Goal: Task Accomplishment & Management: Use online tool/utility

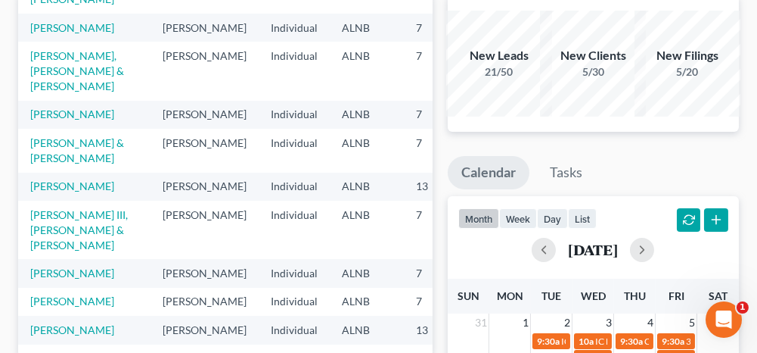
scroll to position [151, 0]
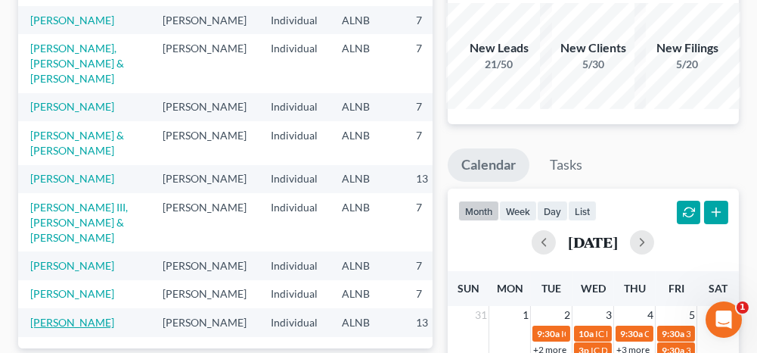
click at [49, 315] on link "[PERSON_NAME]" at bounding box center [72, 321] width 84 height 13
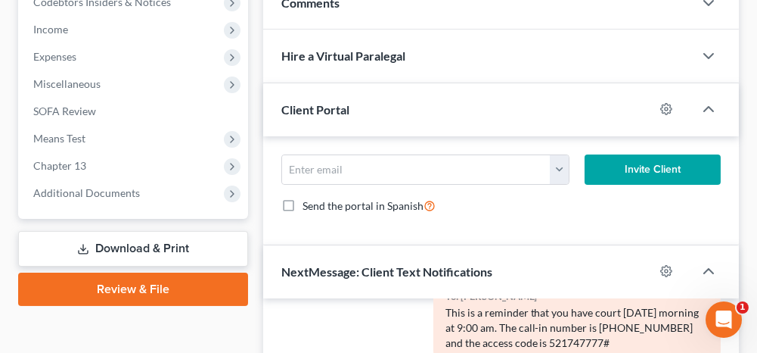
scroll to position [530, 0]
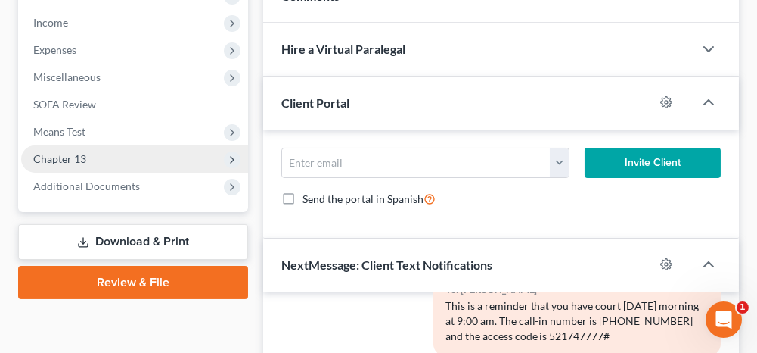
click at [101, 157] on span "Chapter 13" at bounding box center [134, 158] width 227 height 27
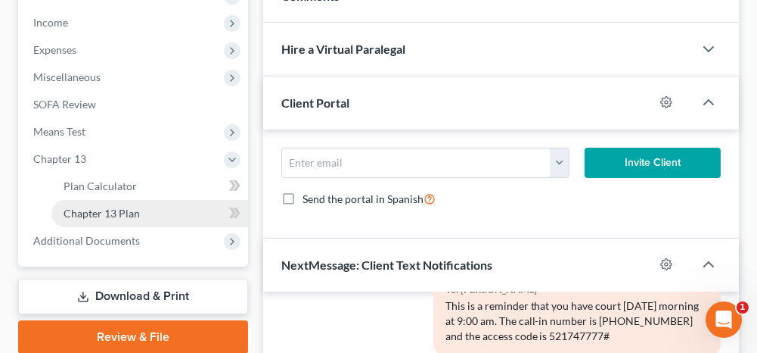
click at [94, 209] on span "Chapter 13 Plan" at bounding box center [102, 213] width 76 height 13
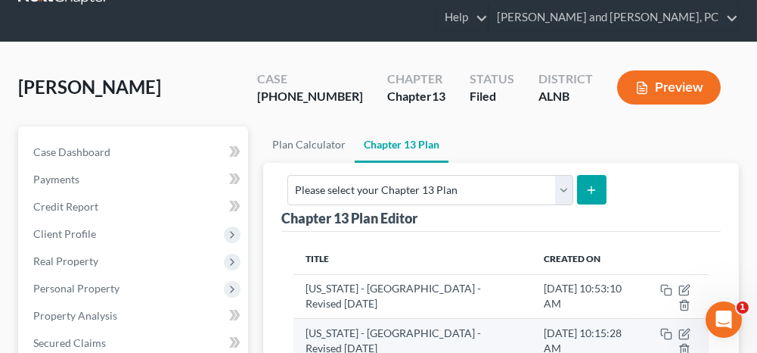
scroll to position [151, 0]
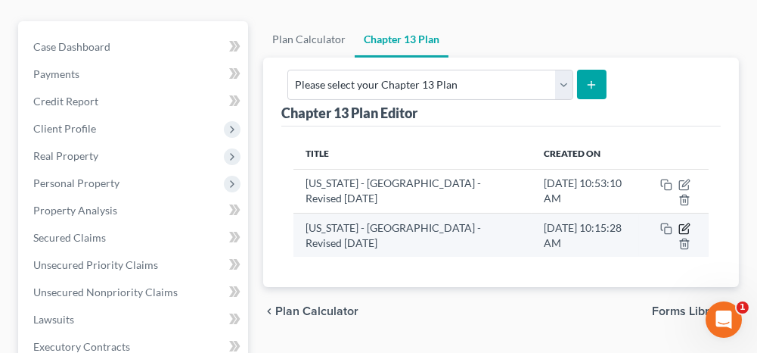
click at [685, 222] on icon "button" at bounding box center [685, 228] width 12 height 12
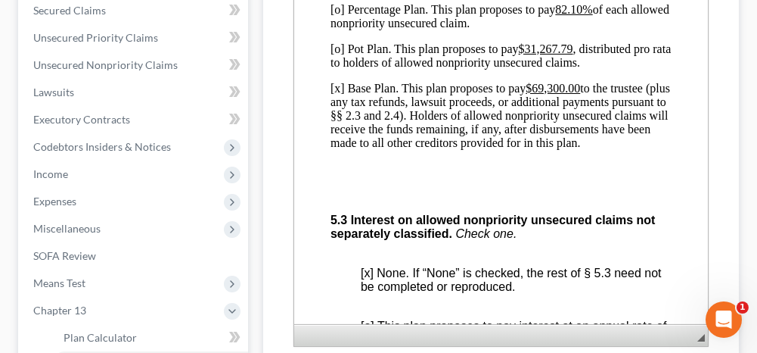
scroll to position [4918, 0]
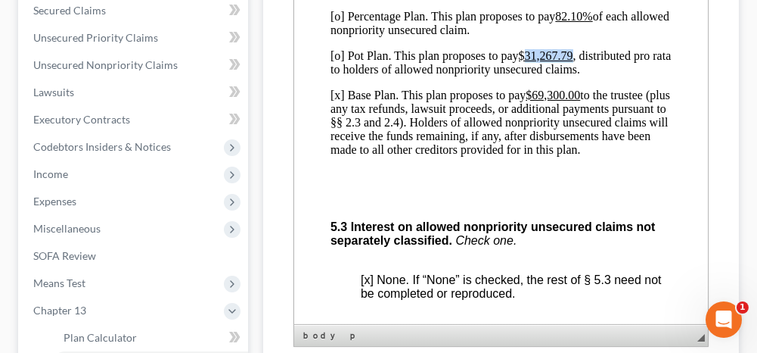
drag, startPoint x: 574, startPoint y: 148, endPoint x: 530, endPoint y: 152, distance: 44.1
click at [530, 62] on u "$31,267.79" at bounding box center [546, 55] width 54 height 13
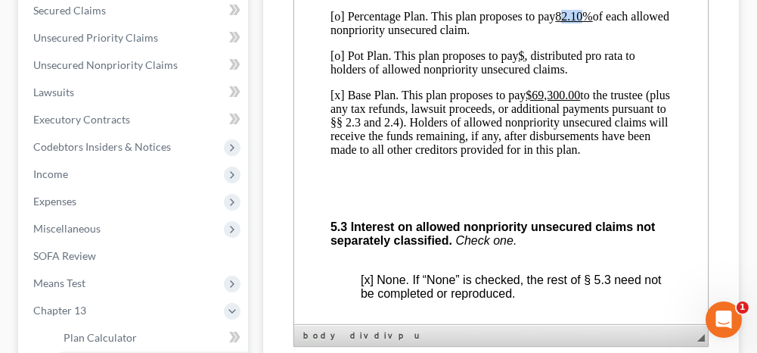
drag, startPoint x: 584, startPoint y: 112, endPoint x: 561, endPoint y: 113, distance: 22.7
click at [561, 23] on u "82.10%" at bounding box center [573, 16] width 37 height 13
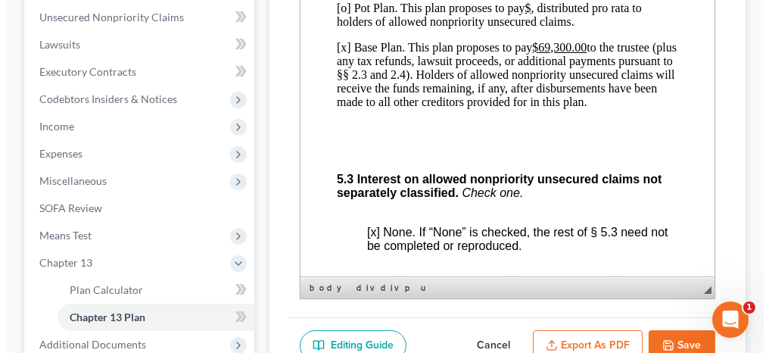
scroll to position [454, 0]
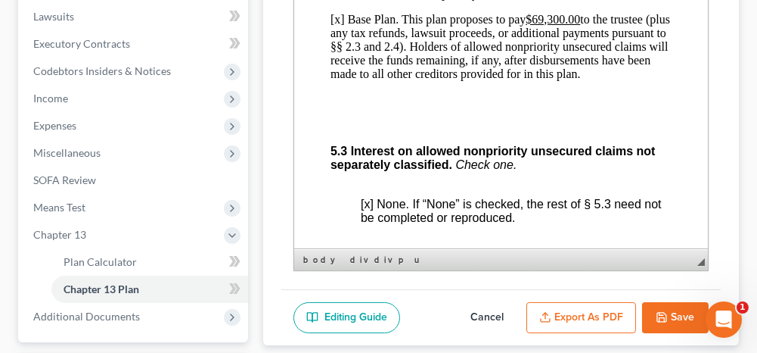
click at [589, 308] on button "Export as PDF" at bounding box center [582, 318] width 110 height 32
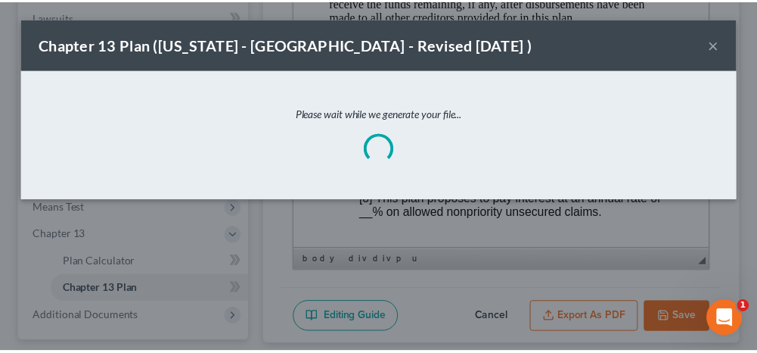
scroll to position [4859, 0]
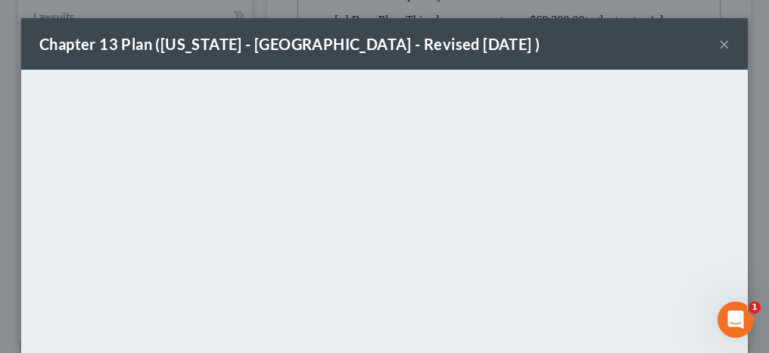
click at [719, 44] on button "×" at bounding box center [724, 44] width 11 height 18
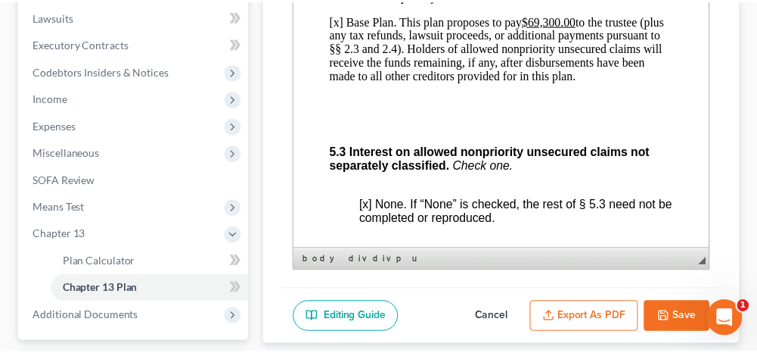
scroll to position [4918, 0]
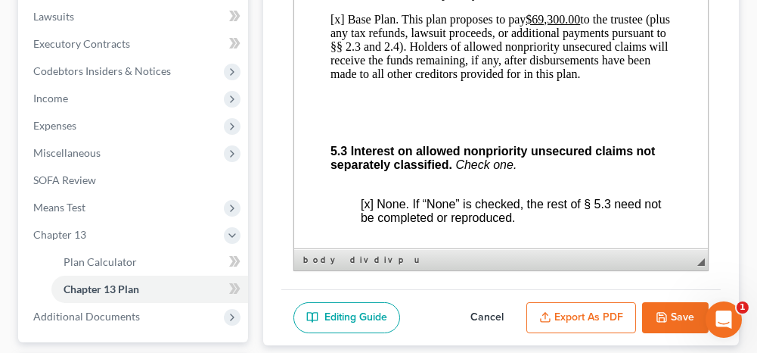
click at [674, 318] on button "Save" at bounding box center [675, 318] width 67 height 32
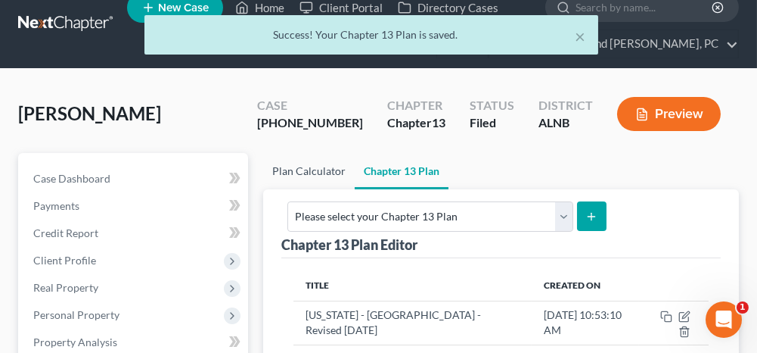
scroll to position [0, 0]
